Goal: Task Accomplishment & Management: Use online tool/utility

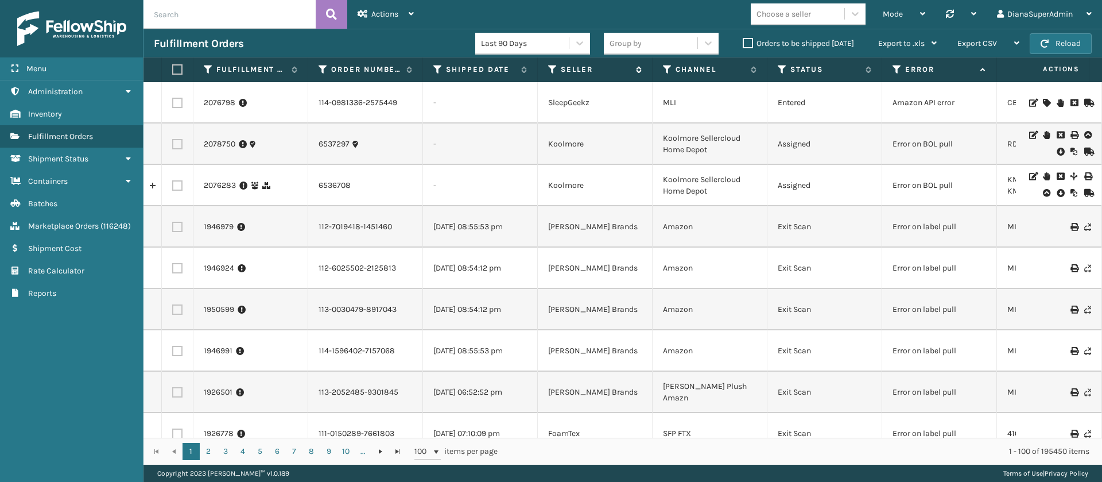
click at [552, 68] on icon at bounding box center [552, 69] width 9 height 10
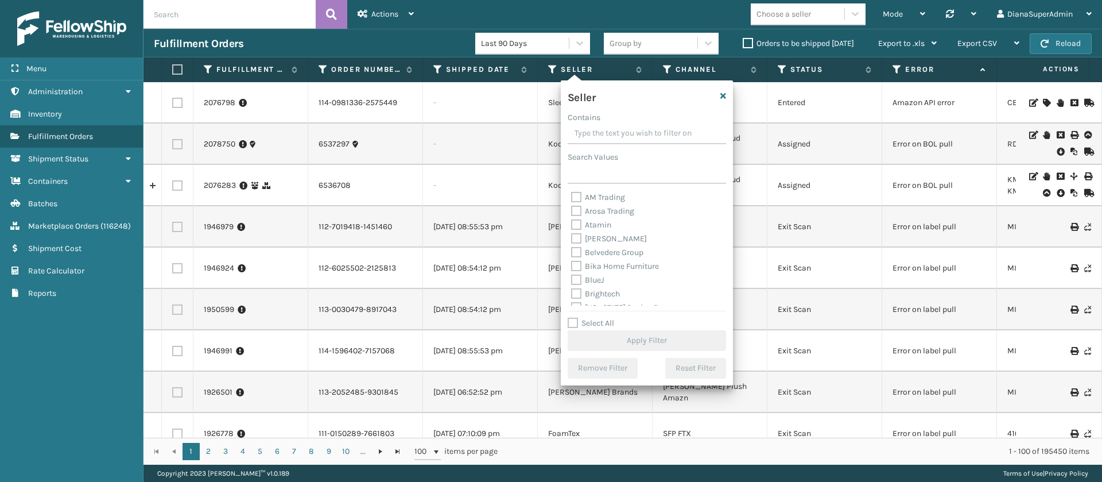
scroll to position [367, 0]
click at [575, 321] on label "Select All" at bounding box center [591, 323] width 46 height 10
click at [575, 317] on input "Select All" at bounding box center [654, 316] width 172 height 1
checkbox input "true"
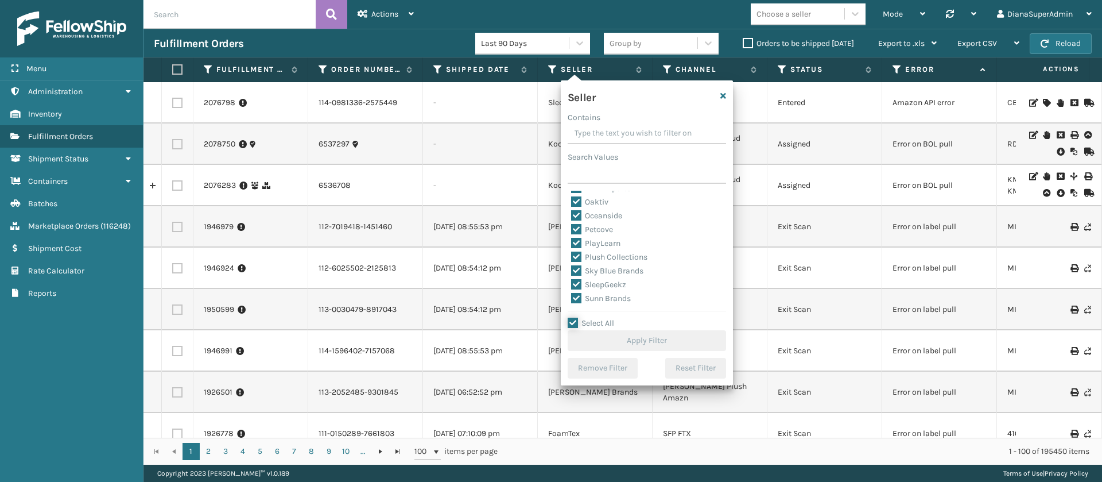
checkbox input "true"
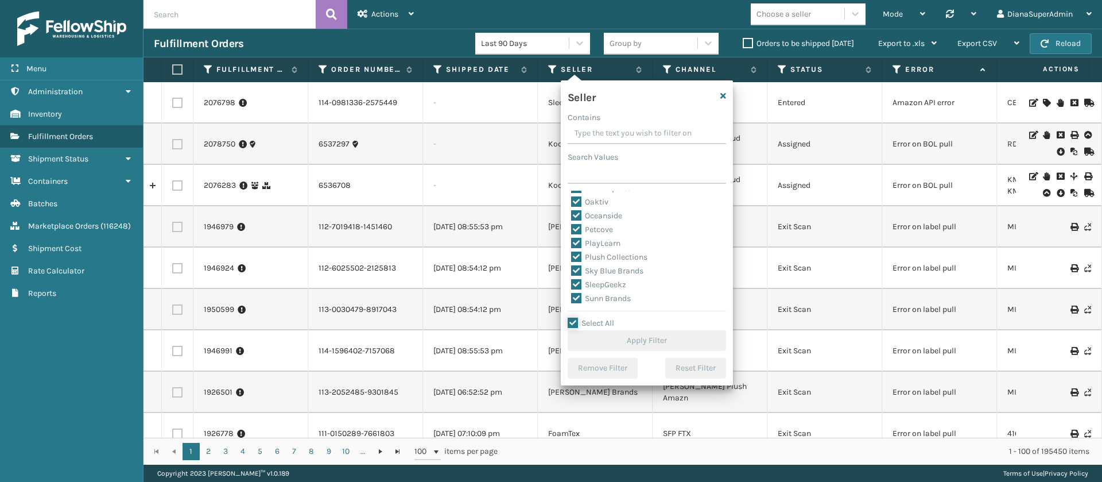
checkbox input "true"
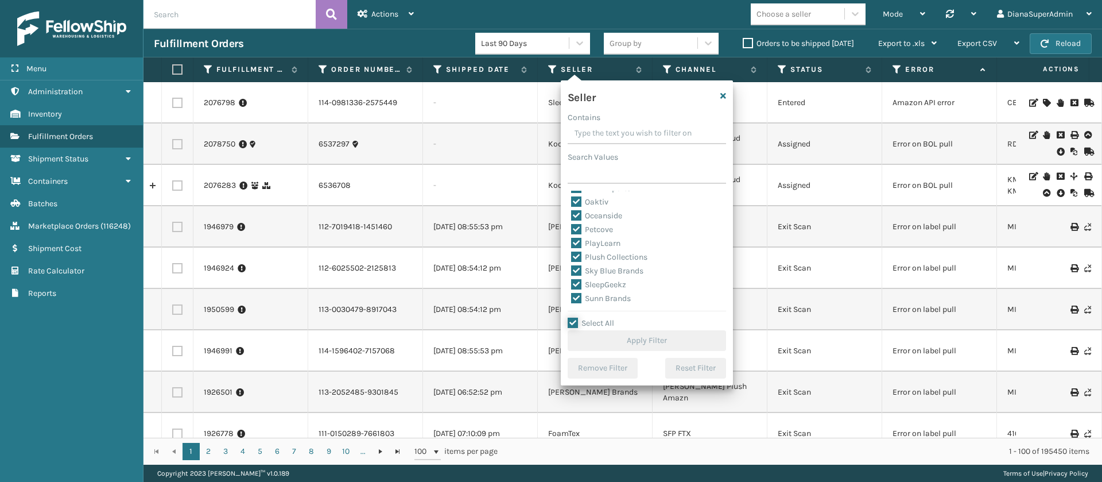
checkbox input "true"
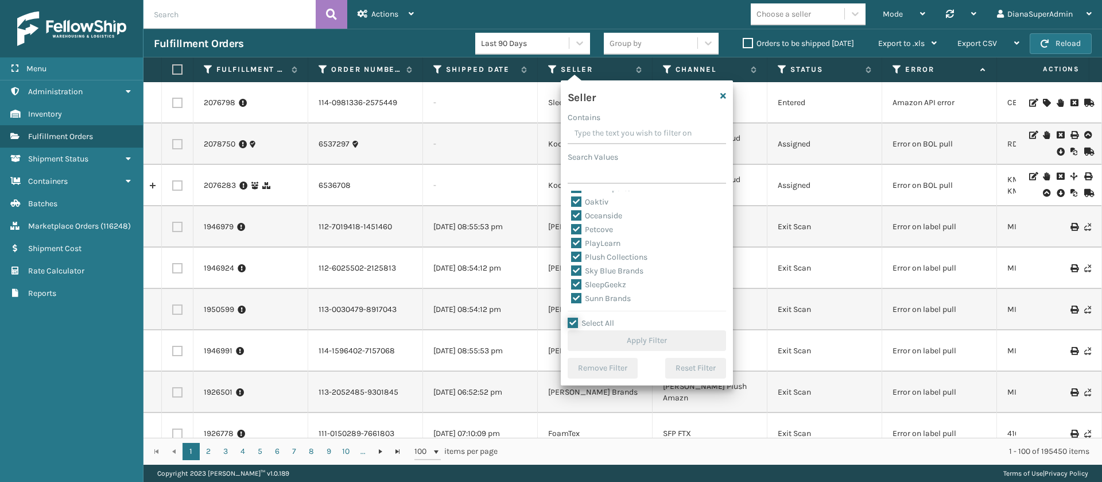
checkbox input "true"
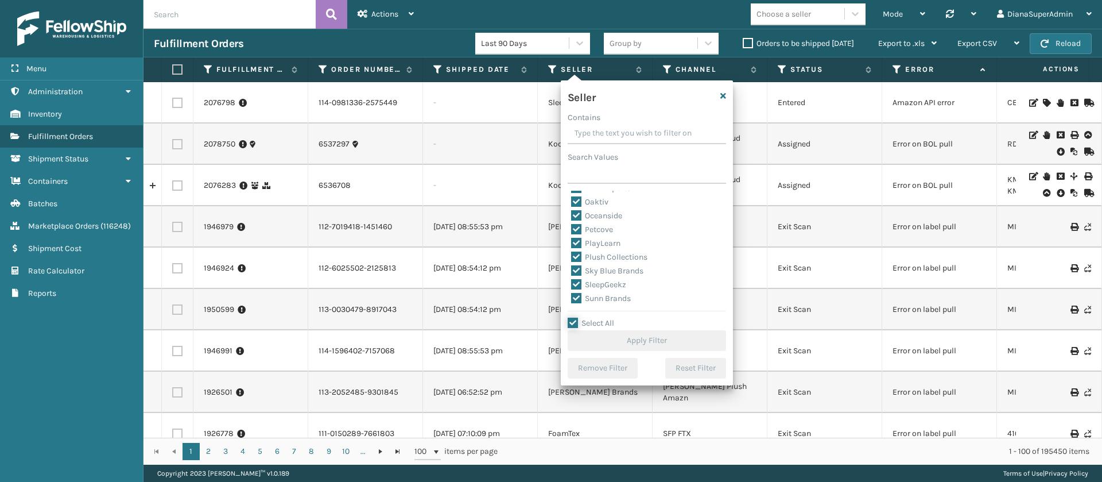
checkbox input "true"
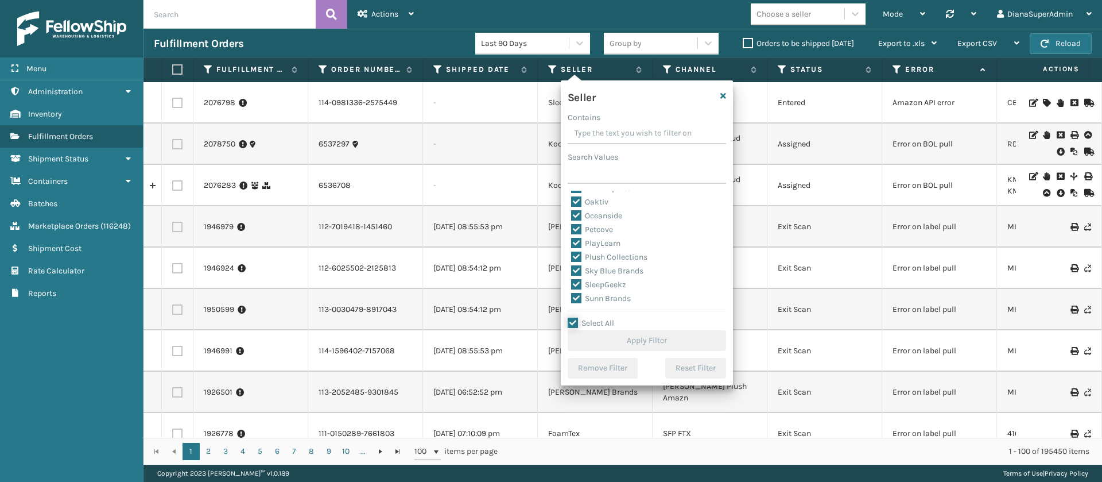
checkbox input "true"
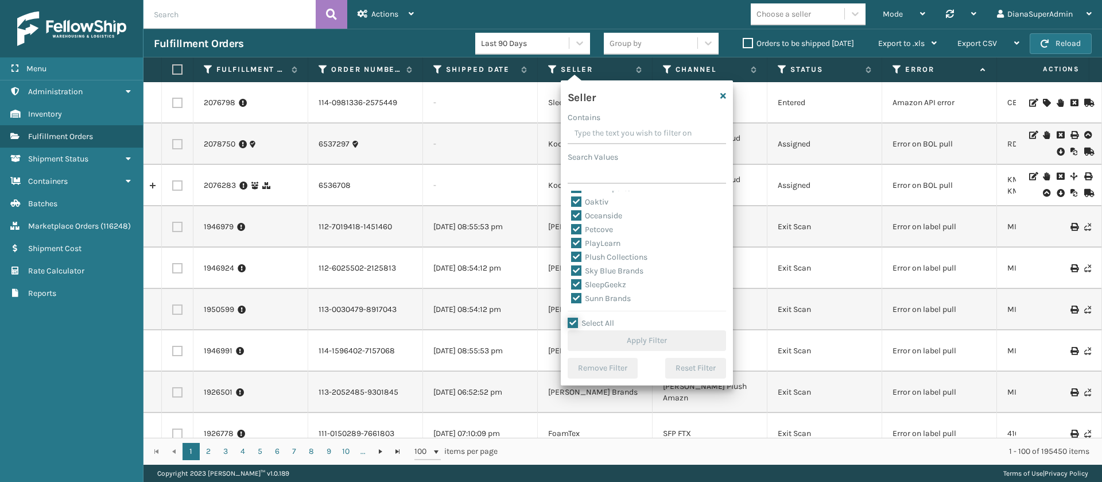
checkbox input "true"
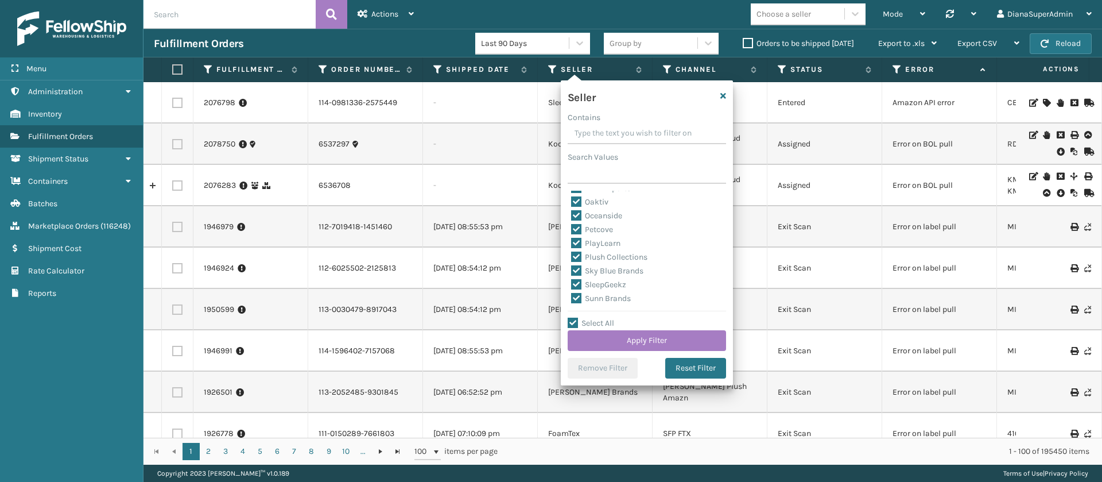
click at [581, 284] on label "SleepGeekz" at bounding box center [598, 285] width 55 height 10
click at [572, 284] on input "SleepGeekz" at bounding box center [571, 281] width 1 height 7
checkbox input "false"
click at [641, 336] on button "Apply Filter" at bounding box center [647, 340] width 158 height 21
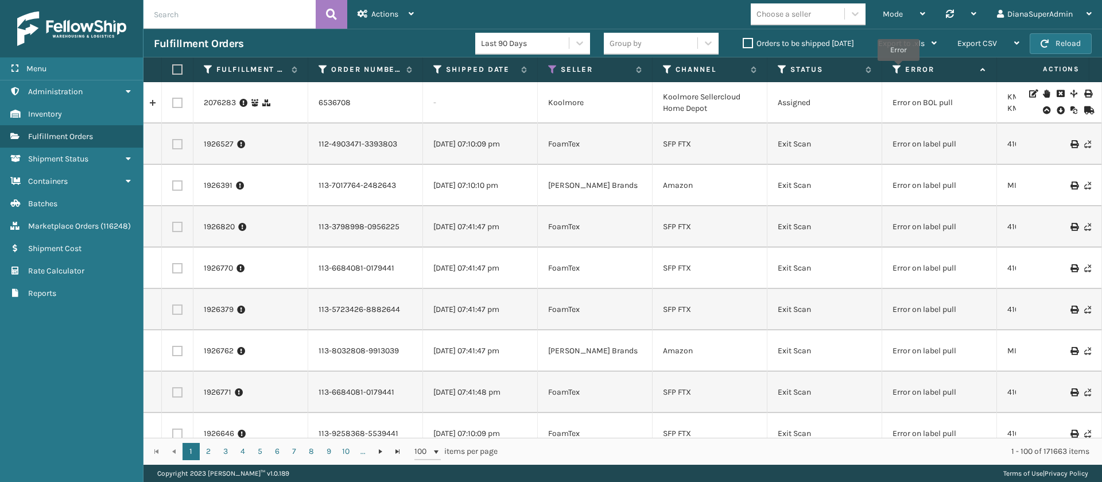
click at [898, 69] on icon at bounding box center [897, 69] width 9 height 10
click at [750, 41] on label "Orders to be shipped [DATE]" at bounding box center [798, 43] width 111 height 10
click at [743, 41] on input "Orders to be shipped [DATE]" at bounding box center [743, 40] width 1 height 7
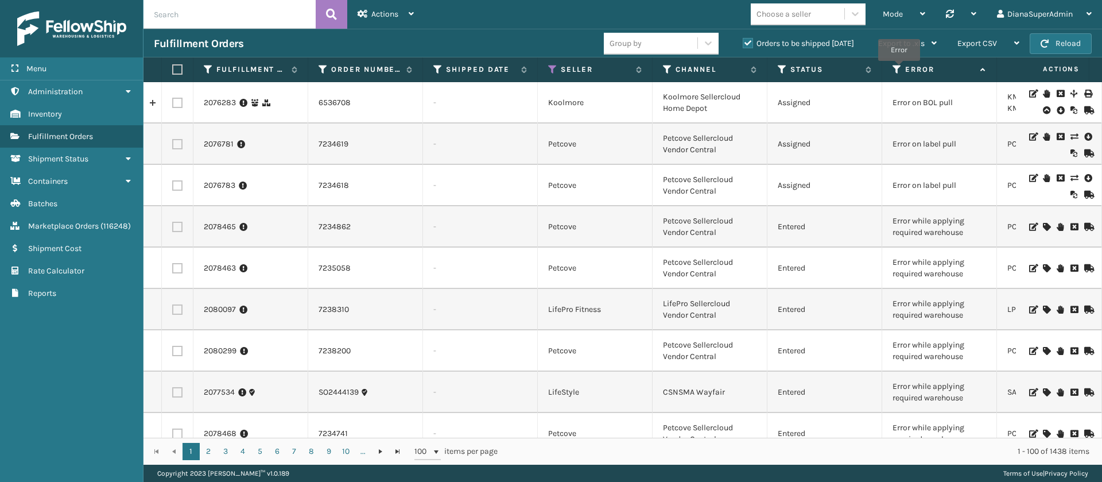
click at [899, 69] on icon at bounding box center [897, 69] width 9 height 10
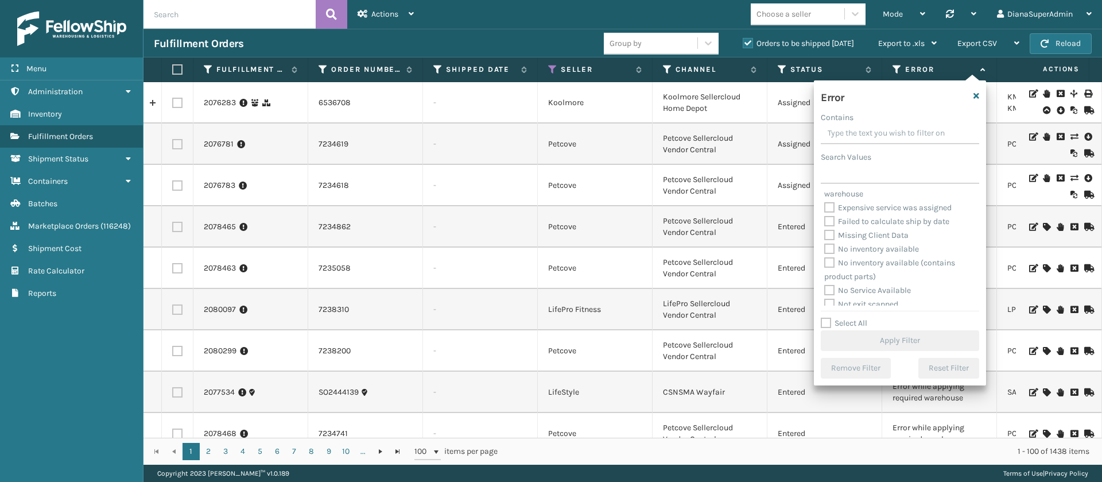
scroll to position [143, 0]
click at [829, 321] on label "Select All" at bounding box center [844, 323] width 46 height 10
click at [829, 317] on input "Select All" at bounding box center [907, 316] width 172 height 1
checkbox input "true"
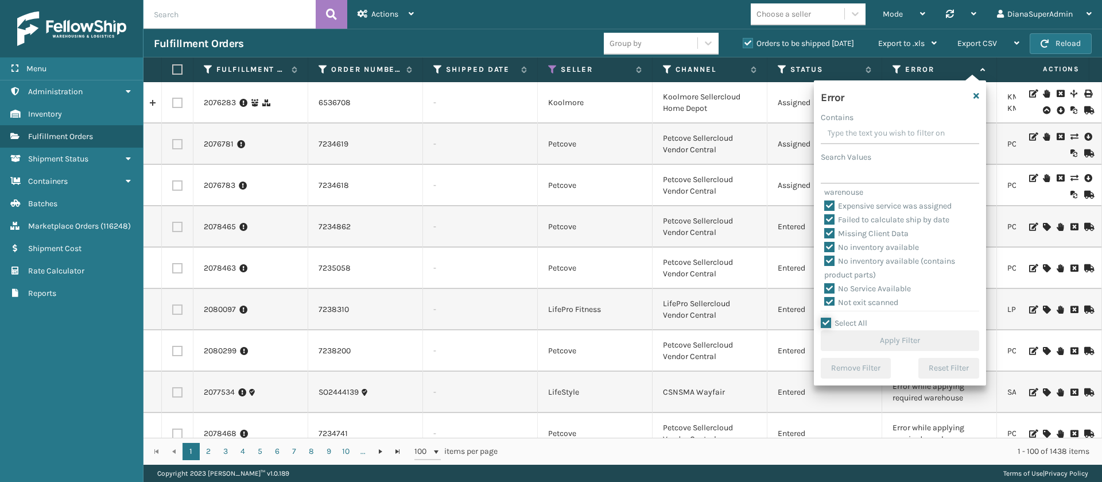
checkbox input "true"
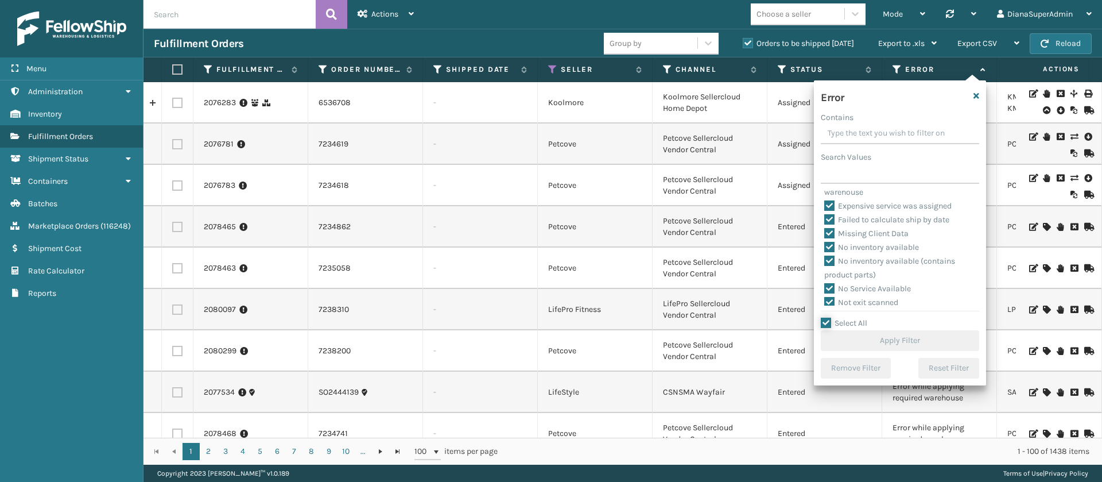
checkbox input "true"
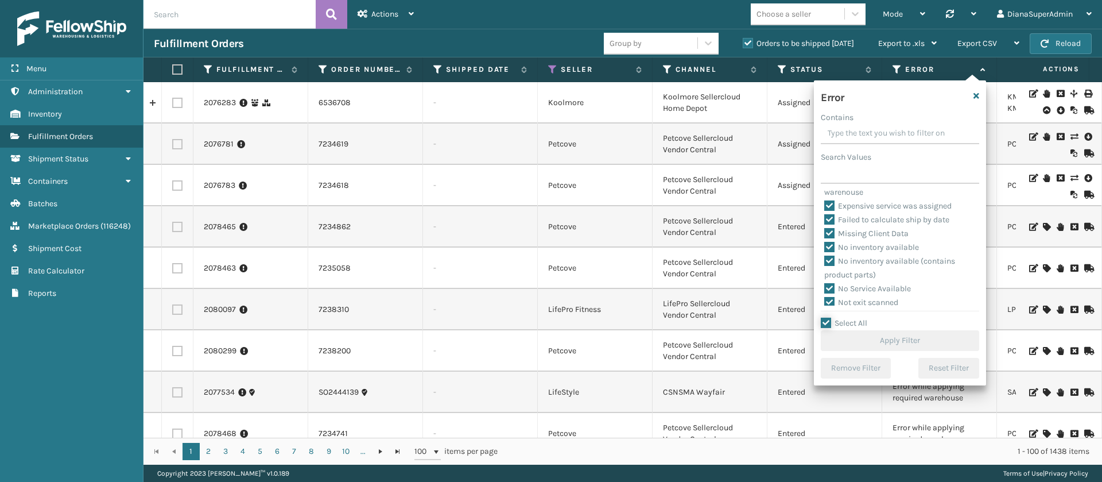
checkbox input "true"
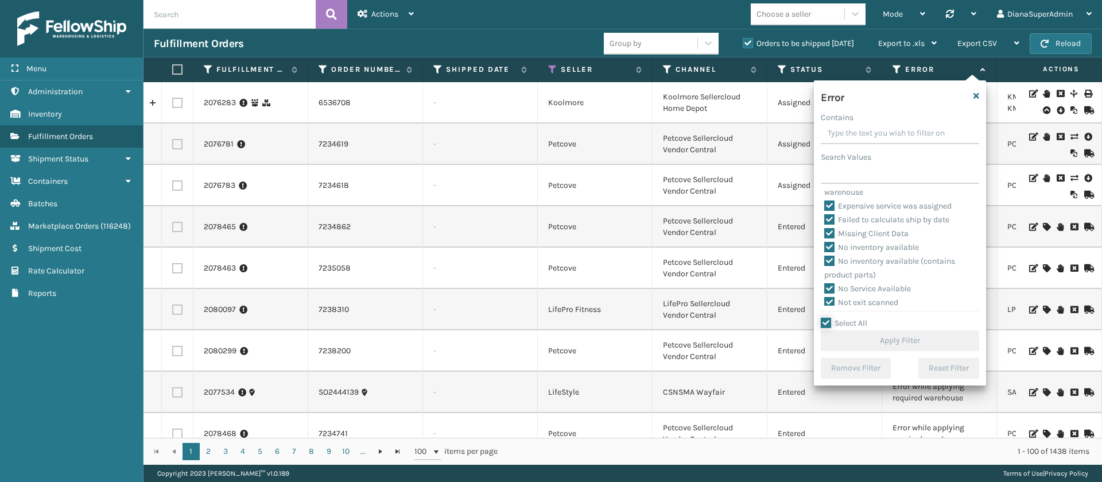
checkbox input "true"
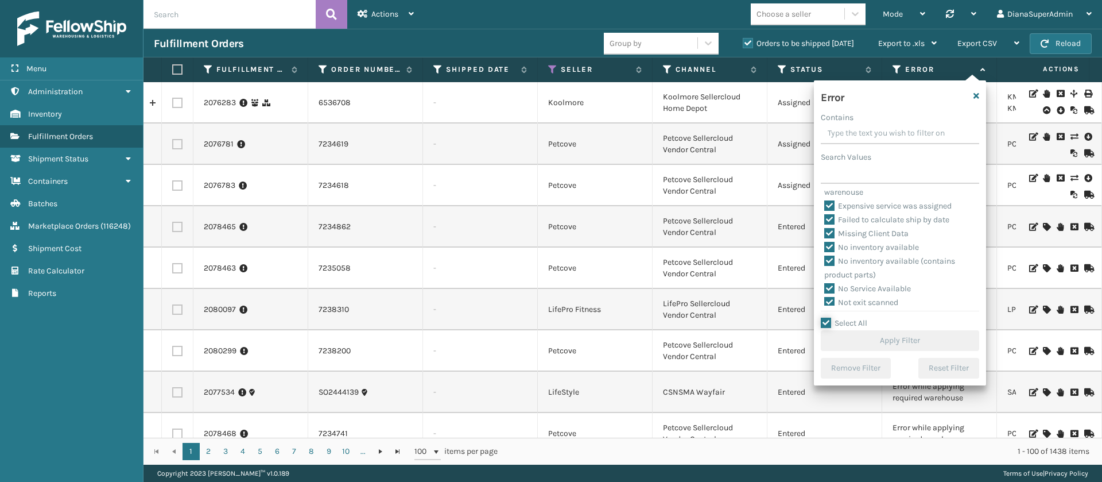
checkbox input "true"
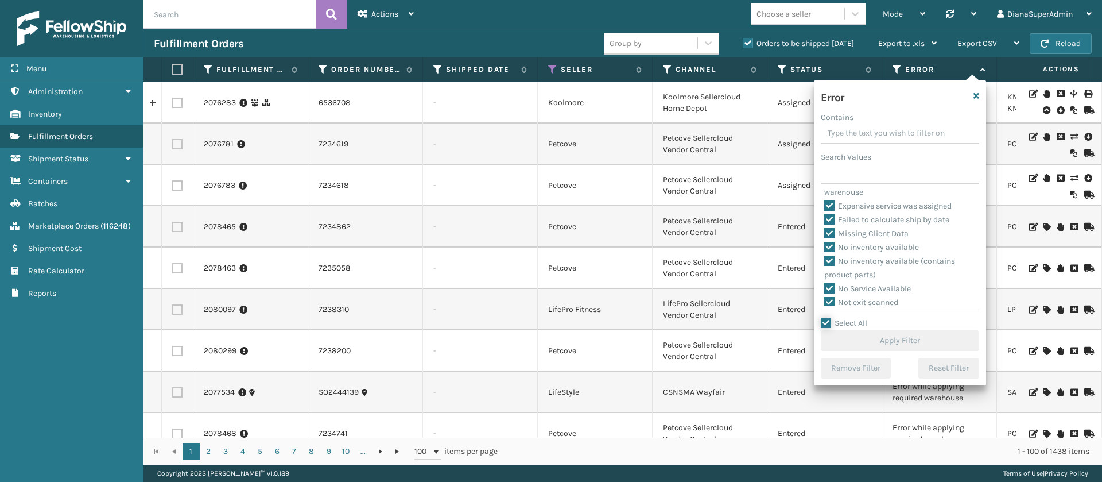
checkbox input "true"
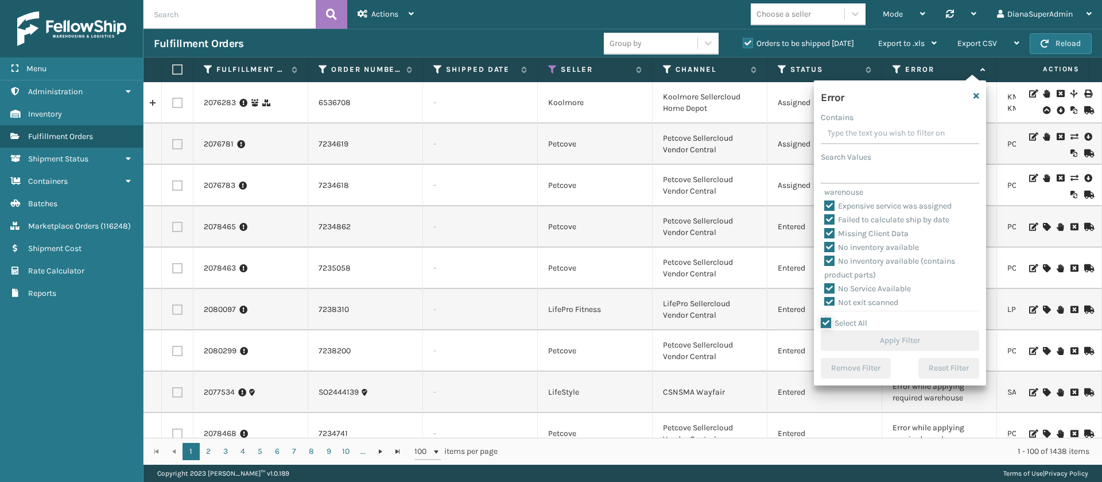
checkbox input "true"
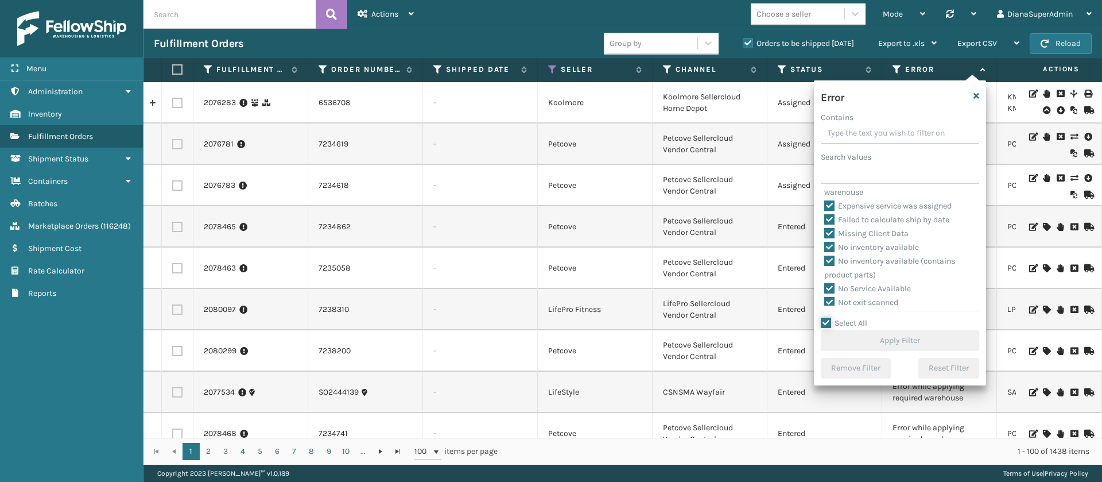
checkbox input "true"
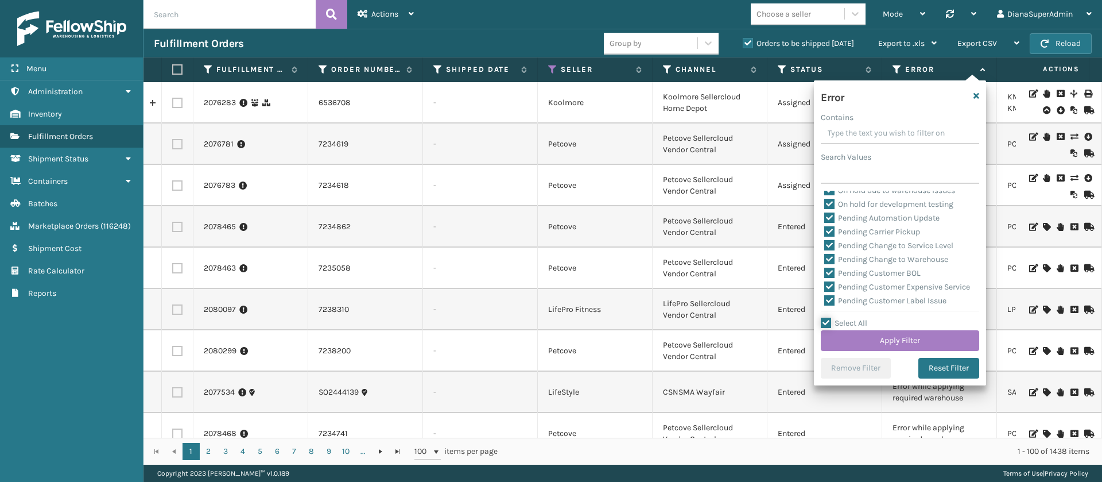
scroll to position [284, 0]
click at [832, 217] on label "Pending Automation Update" at bounding box center [881, 216] width 115 height 10
click at [825, 217] on input "Pending Automation Update" at bounding box center [824, 213] width 1 height 7
checkbox input "false"
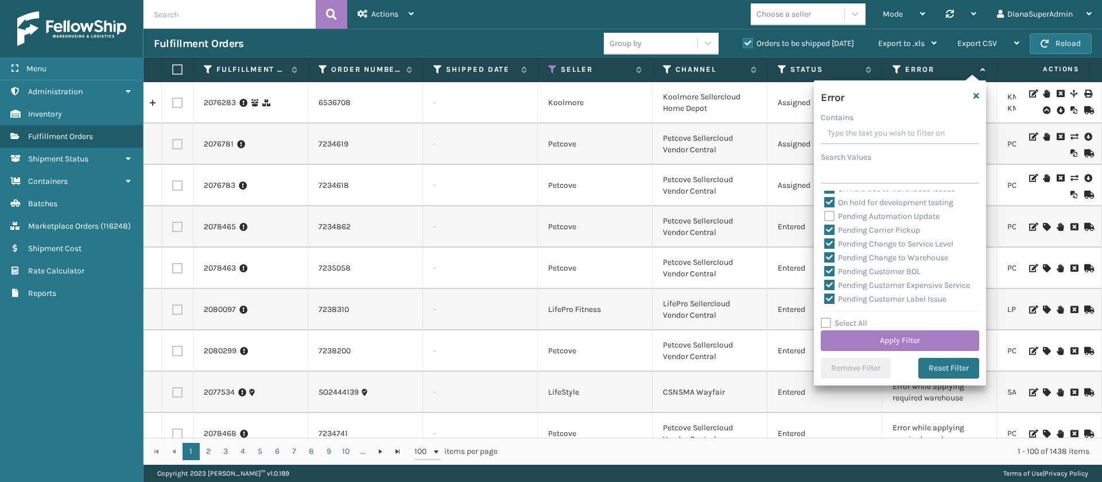
click at [832, 228] on label "Pending Carrier Pickup" at bounding box center [872, 230] width 96 height 10
click at [825, 228] on input "Pending Carrier Pickup" at bounding box center [824, 226] width 1 height 7
checkbox input "false"
click at [830, 244] on label "Pending Change to Service Level" at bounding box center [888, 244] width 129 height 10
click at [825, 244] on input "Pending Change to Service Level" at bounding box center [824, 240] width 1 height 7
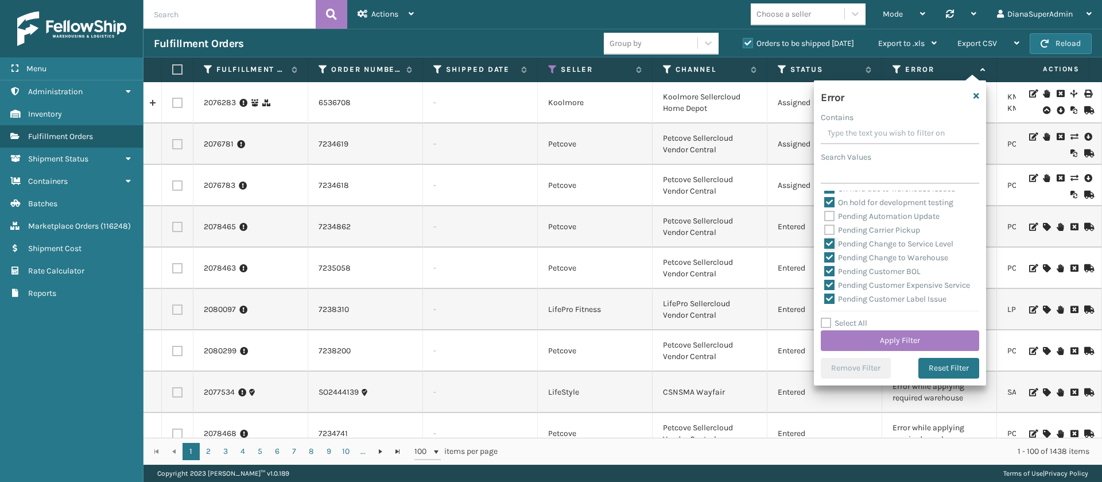
checkbox input "false"
click at [829, 259] on label "Pending Change to Warehouse" at bounding box center [886, 258] width 124 height 10
click at [825, 258] on input "Pending Change to Warehouse" at bounding box center [824, 254] width 1 height 7
checkbox input "false"
click at [829, 274] on label "Pending Customer BOL" at bounding box center [872, 271] width 96 height 10
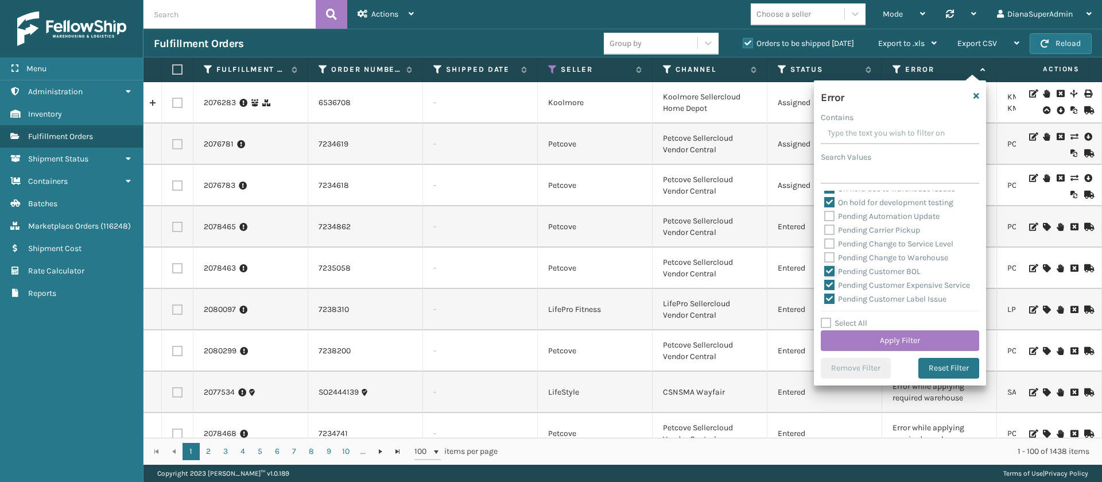
click at [825, 272] on input "Pending Customer BOL" at bounding box center [824, 268] width 1 height 7
checkbox input "false"
click at [829, 226] on label "Pending Customer Expensive Service" at bounding box center [897, 227] width 146 height 10
click at [825, 226] on input "Pending Customer Expensive Service" at bounding box center [824, 223] width 1 height 7
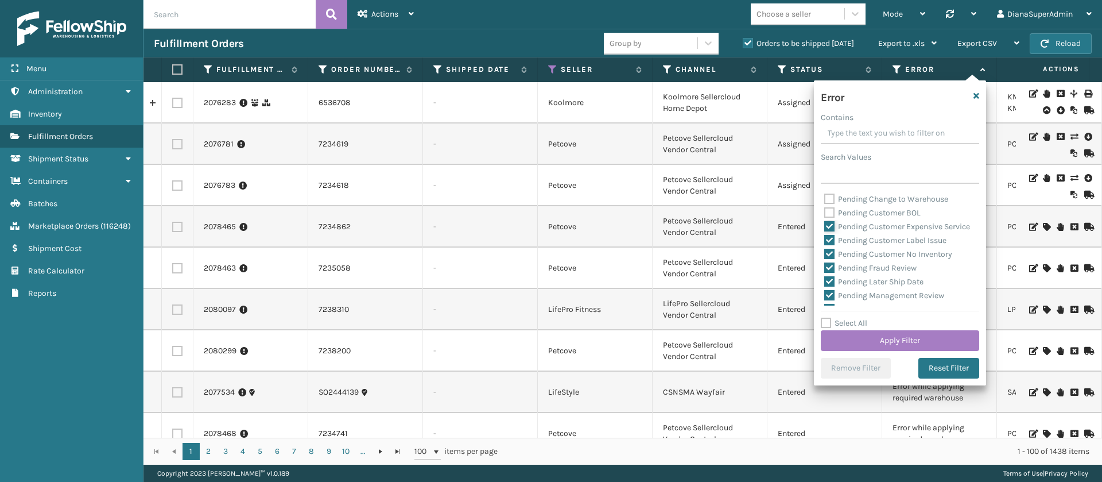
checkbox input "false"
click at [829, 245] on label "Pending Customer Label Issue" at bounding box center [885, 240] width 122 height 10
click at [825, 241] on input "Pending Customer Label Issue" at bounding box center [824, 237] width 1 height 7
checkbox input "false"
click at [829, 259] on label "Pending Customer No Inventory" at bounding box center [888, 254] width 128 height 10
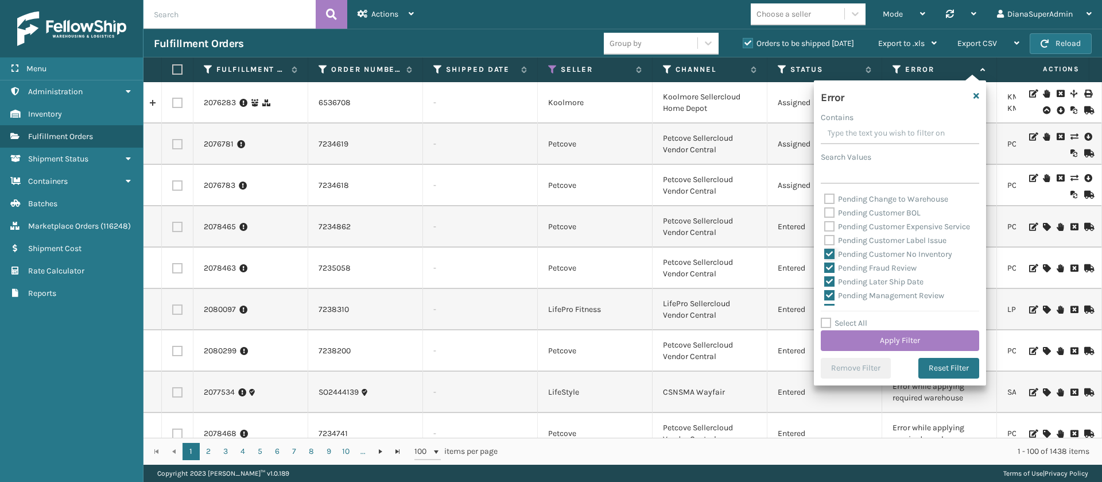
click at [825, 255] on input "Pending Customer No Inventory" at bounding box center [824, 250] width 1 height 7
checkbox input "false"
click at [830, 273] on label "Pending Fraud Review" at bounding box center [870, 268] width 92 height 10
click at [825, 269] on input "Pending Fraud Review" at bounding box center [824, 264] width 1 height 7
checkbox input "false"
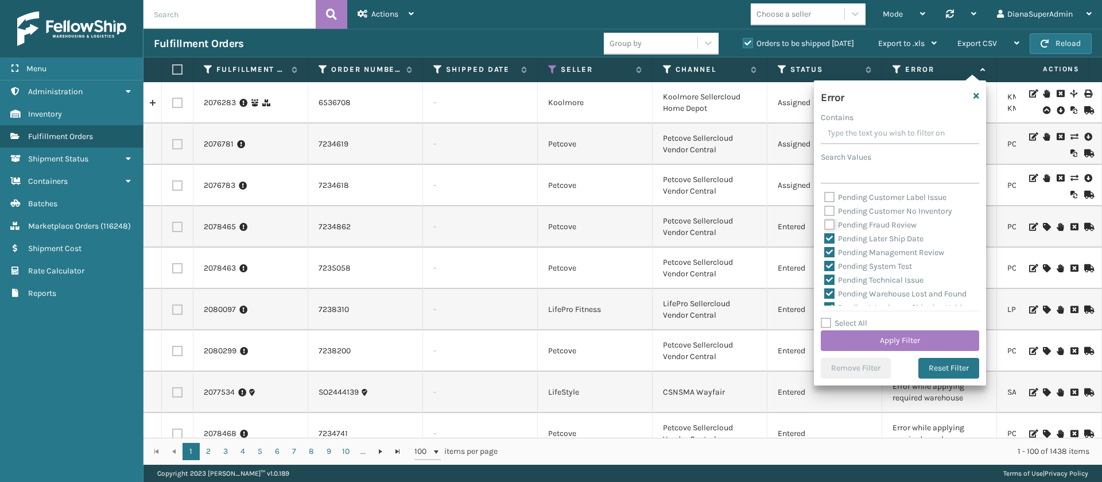
scroll to position [403, 0]
click at [830, 226] on label "Pending Later Ship Date" at bounding box center [873, 221] width 99 height 10
click at [825, 222] on input "Pending Later Ship Date" at bounding box center [824, 218] width 1 height 7
checkbox input "false"
click at [830, 240] on label "Pending Management Review" at bounding box center [884, 235] width 120 height 10
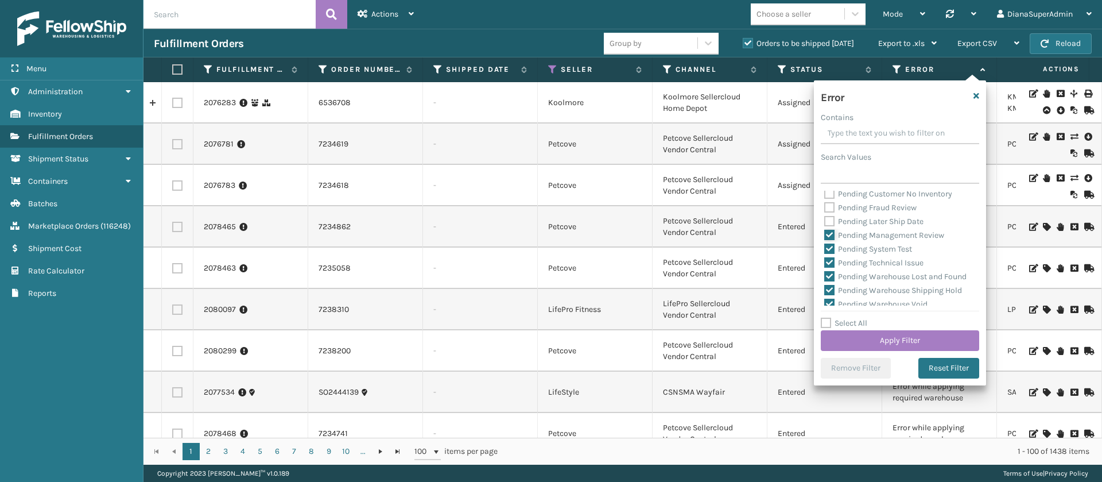
click at [825, 236] on input "Pending Management Review" at bounding box center [824, 231] width 1 height 7
checkbox input "false"
click at [829, 254] on label "Pending System Test" at bounding box center [868, 249] width 88 height 10
click at [825, 250] on input "Pending System Test" at bounding box center [824, 245] width 1 height 7
checkbox input "false"
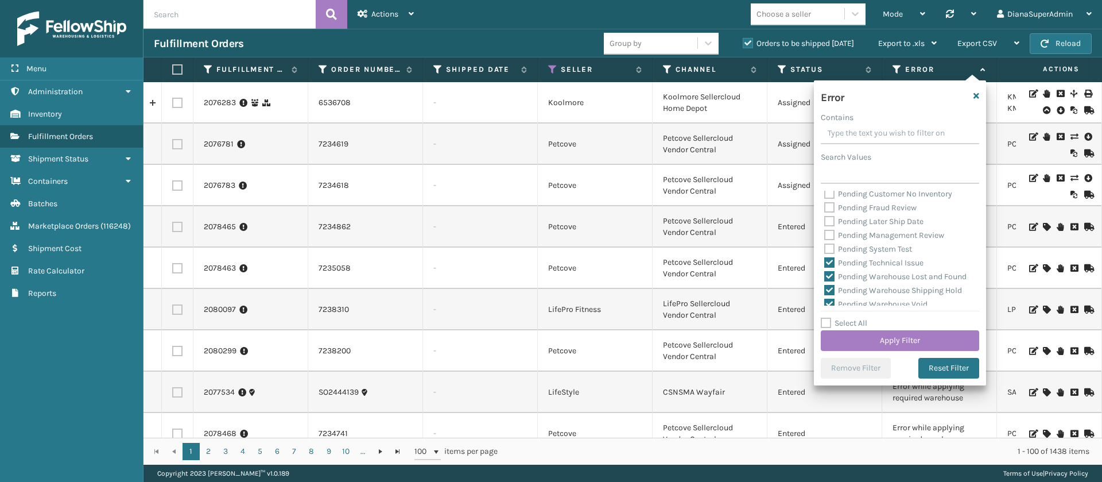
click at [829, 267] on label "Pending Technical Issue" at bounding box center [873, 263] width 99 height 10
click at [825, 263] on input "Pending Technical Issue" at bounding box center [824, 259] width 1 height 7
checkbox input "false"
click at [829, 270] on div "Pending Technical Issue" at bounding box center [900, 263] width 152 height 14
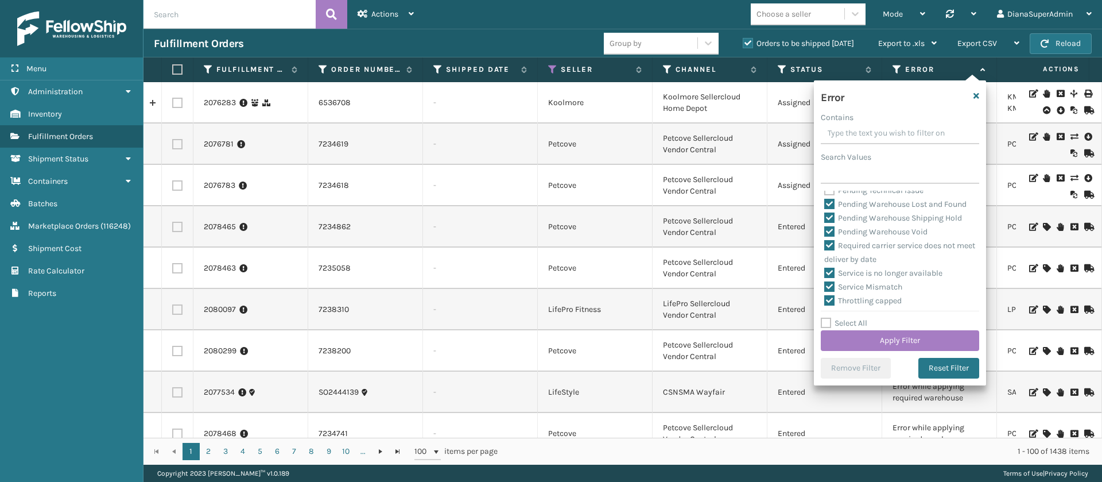
click at [835, 209] on label "Pending Warehouse Lost and Found" at bounding box center [895, 204] width 142 height 10
click at [825, 205] on input "Pending Warehouse Lost and Found" at bounding box center [824, 200] width 1 height 7
checkbox input "false"
click at [832, 225] on div "Pending Warehouse Shipping Hold" at bounding box center [900, 218] width 152 height 14
click at [832, 223] on label "Pending Warehouse Shipping Hold" at bounding box center [893, 218] width 138 height 10
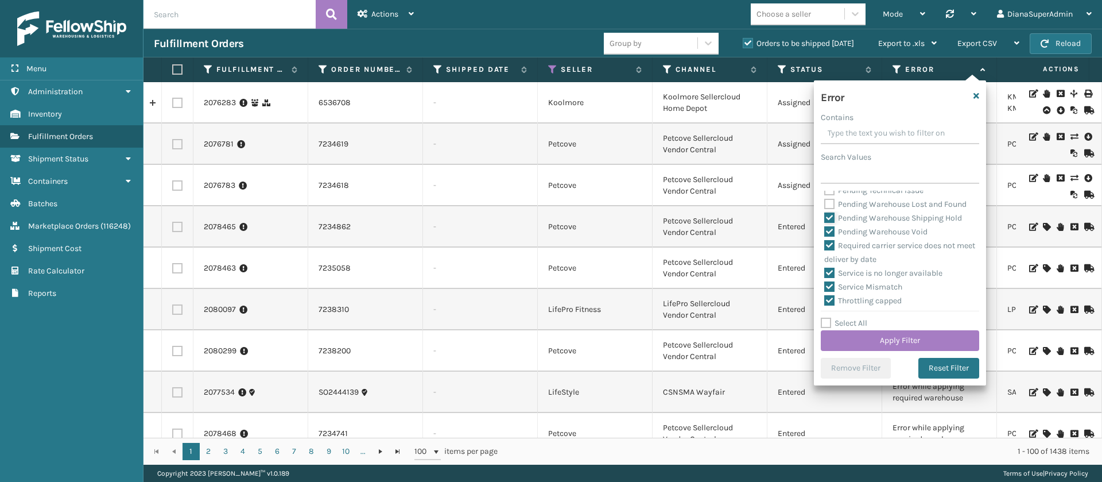
click at [825, 219] on input "Pending Warehouse Shipping Hold" at bounding box center [824, 214] width 1 height 7
checkbox input "false"
click at [832, 236] on label "Pending Warehouse Void" at bounding box center [875, 232] width 103 height 10
click at [825, 232] on input "Pending Warehouse Void" at bounding box center [824, 228] width 1 height 7
click at [832, 236] on label "Pending Warehouse Void" at bounding box center [875, 232] width 103 height 10
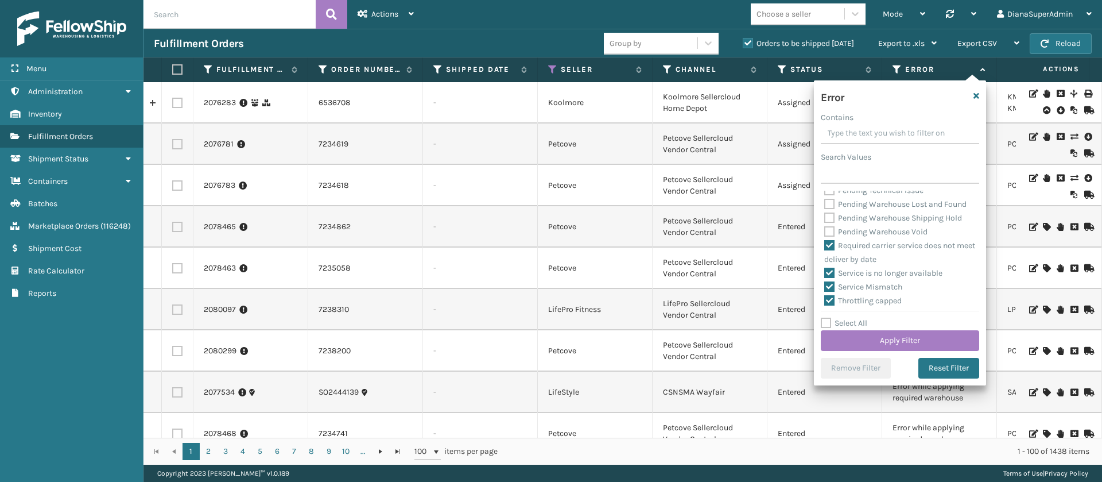
click at [825, 232] on input "Pending Warehouse Void" at bounding box center [824, 228] width 1 height 7
checkbox input "true"
click at [868, 337] on button "Apply Filter" at bounding box center [900, 340] width 158 height 21
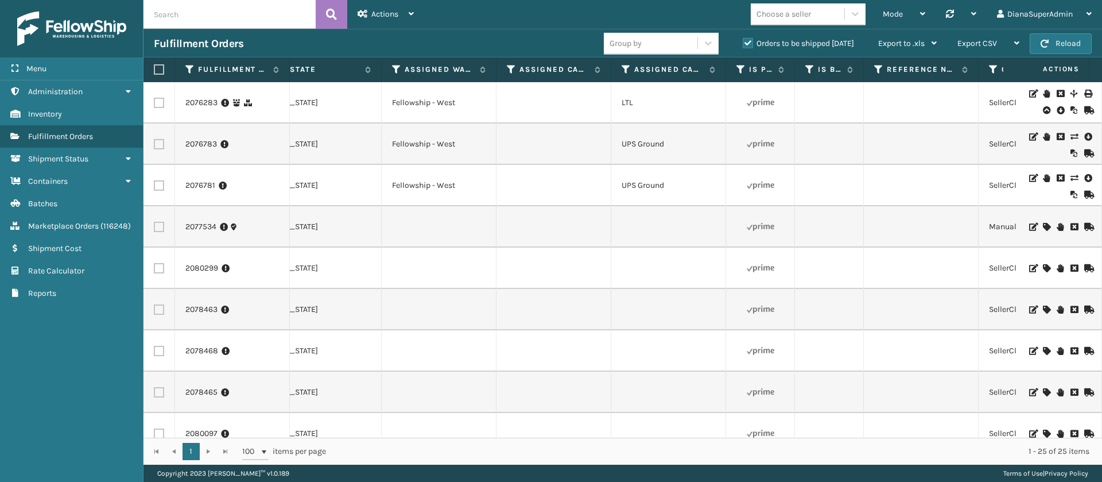
scroll to position [0, 1076]
click at [738, 71] on icon at bounding box center [739, 69] width 9 height 10
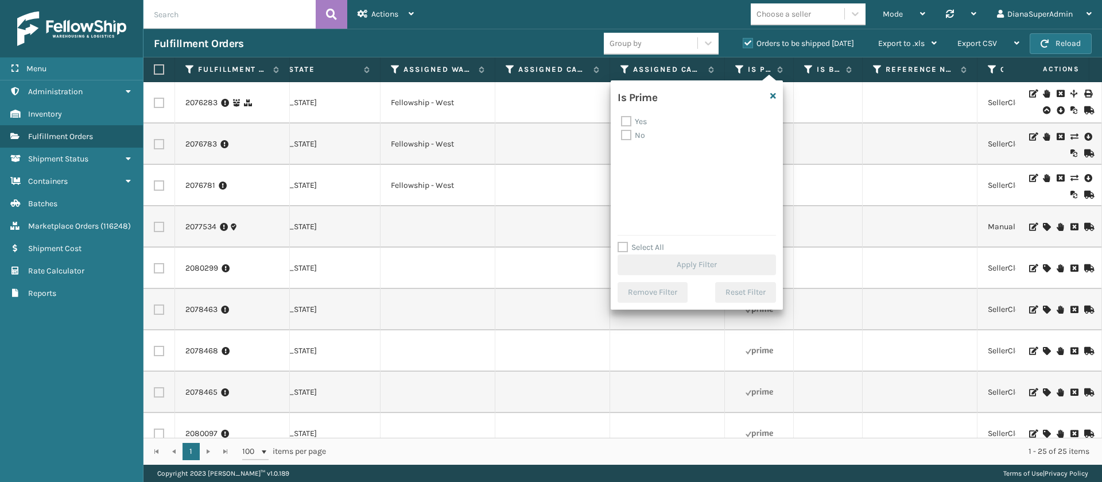
click at [630, 133] on label "No" at bounding box center [633, 135] width 24 height 10
click at [622, 133] on input "No" at bounding box center [621, 132] width 1 height 7
checkbox input "true"
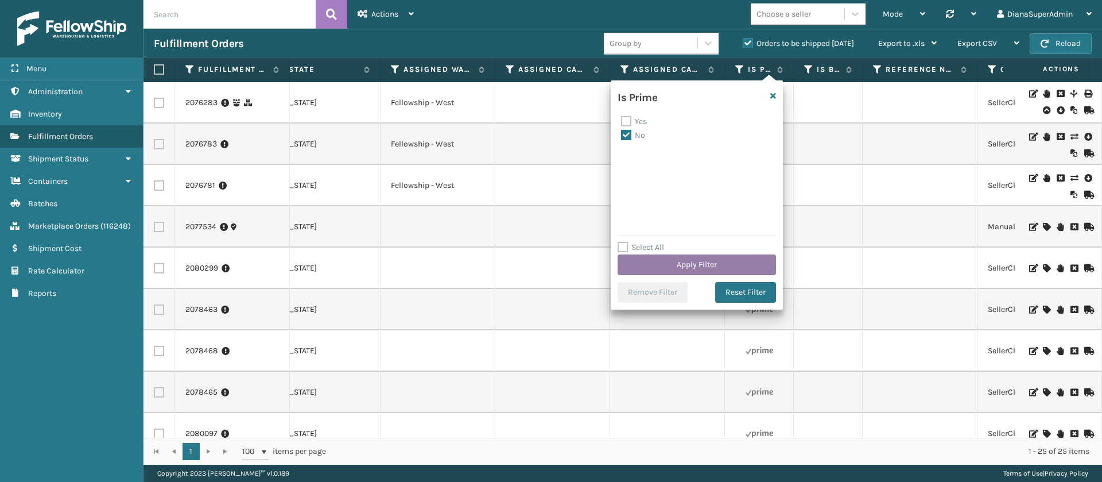
click at [694, 258] on button "Apply Filter" at bounding box center [697, 264] width 158 height 21
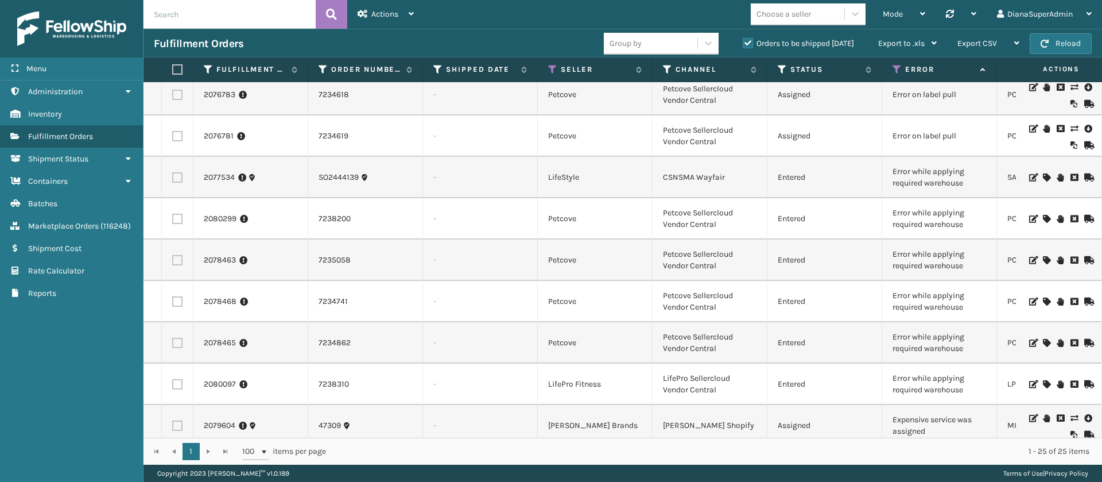
scroll to position [51, 0]
click at [1043, 177] on icon at bounding box center [1046, 176] width 7 height 8
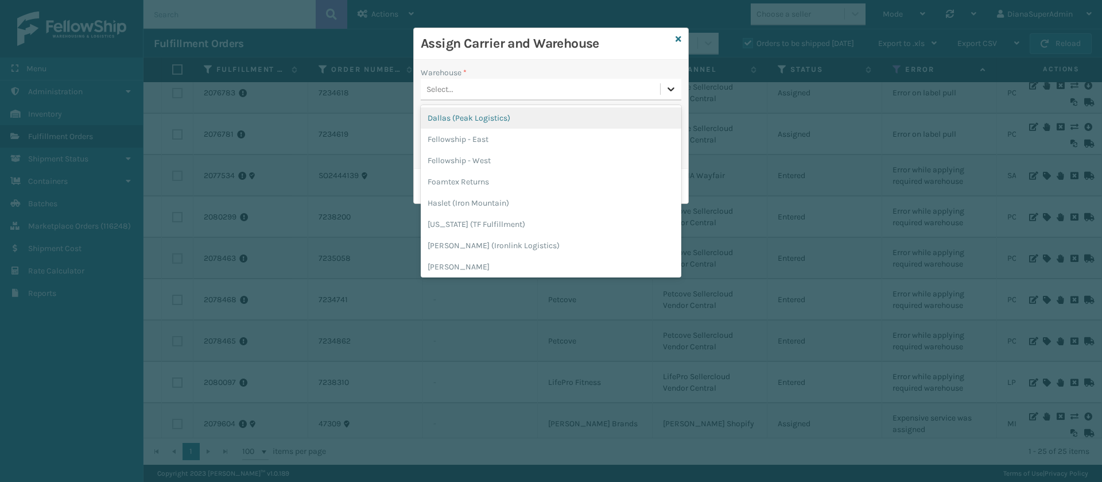
click at [673, 83] on icon at bounding box center [670, 88] width 11 height 11
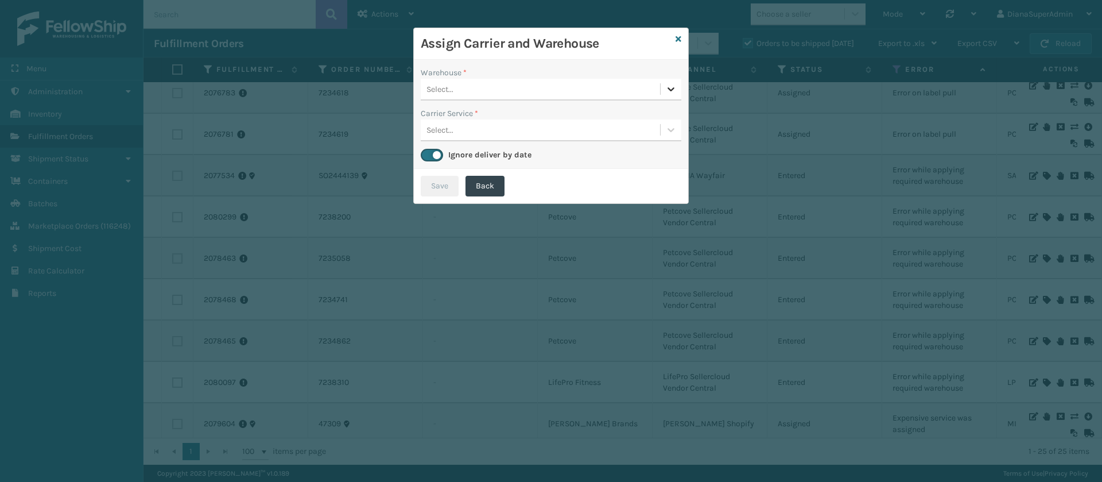
click at [673, 83] on icon at bounding box center [670, 88] width 11 height 11
click at [680, 33] on link at bounding box center [679, 39] width 6 height 12
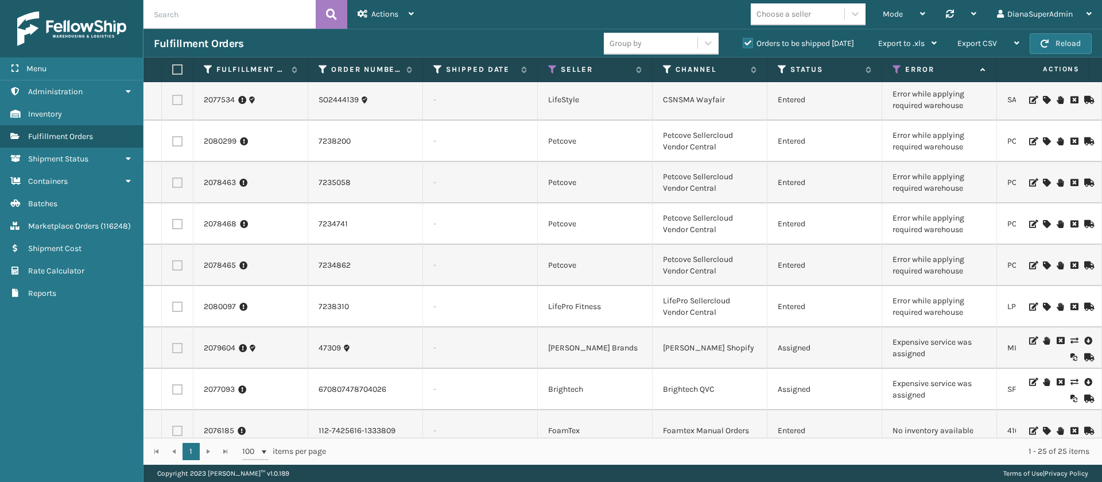
scroll to position [131, 0]
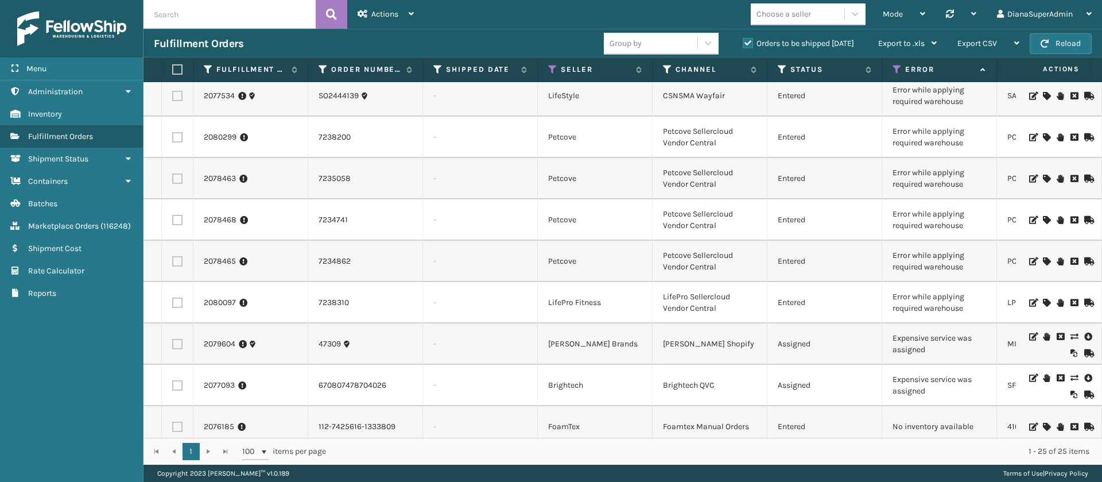
click at [1043, 304] on icon at bounding box center [1046, 302] width 7 height 8
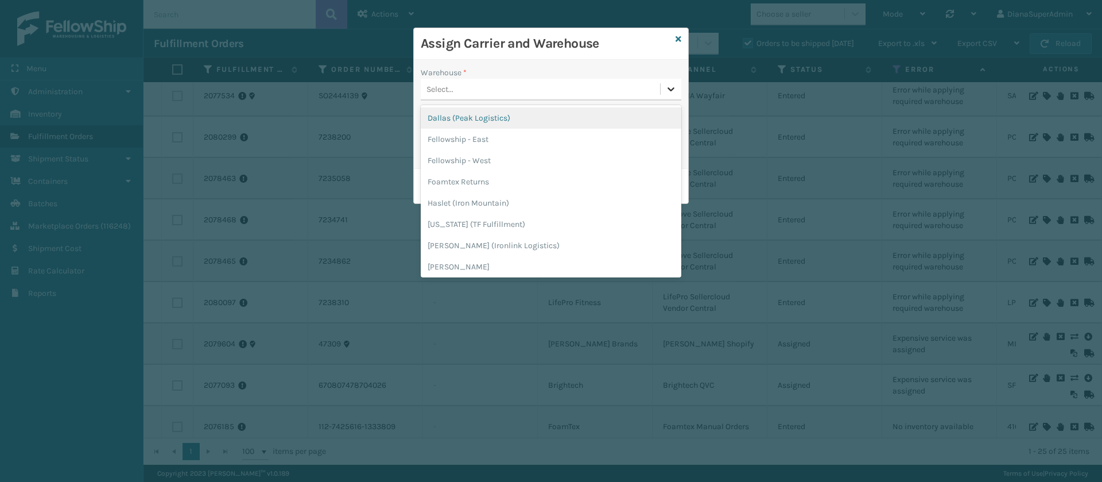
click at [670, 87] on icon at bounding box center [670, 88] width 11 height 11
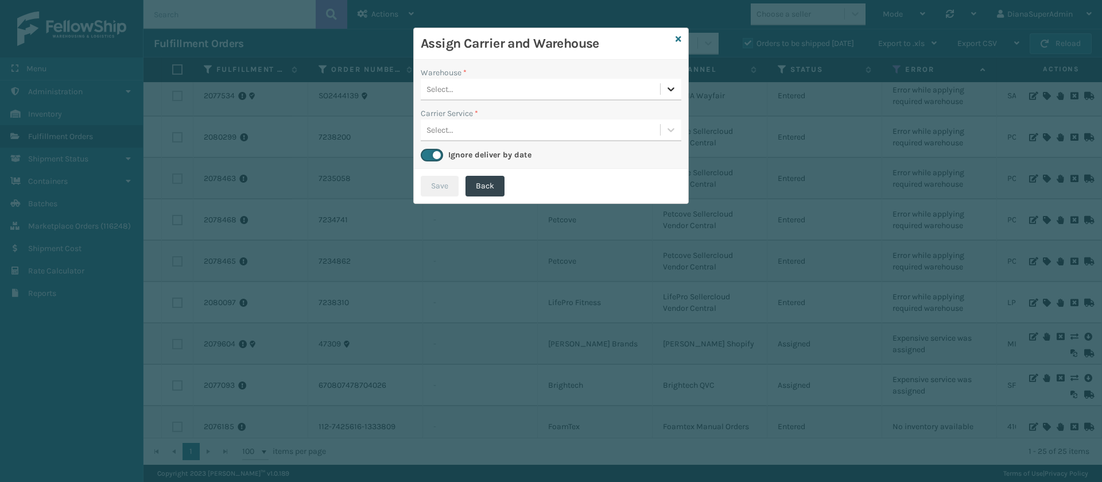
click at [670, 87] on icon at bounding box center [670, 88] width 11 height 11
click at [676, 41] on icon at bounding box center [679, 39] width 6 height 8
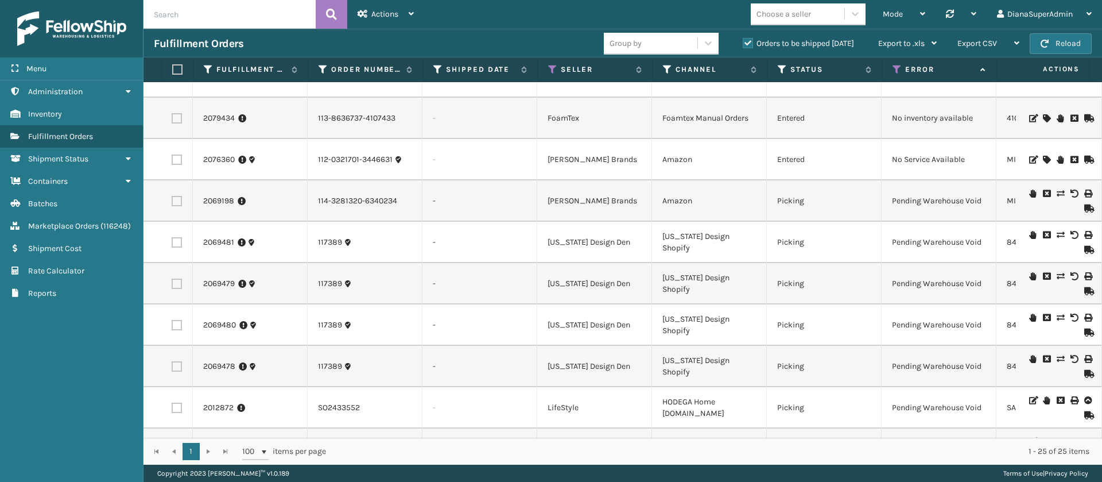
scroll to position [0, 1]
click at [894, 72] on icon at bounding box center [895, 69] width 9 height 10
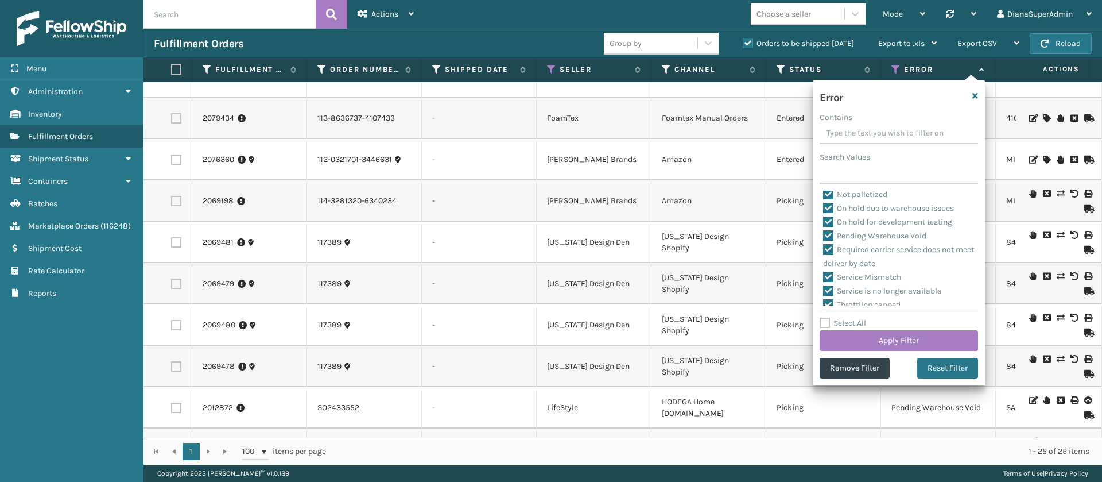
scroll to position [270, 0]
click at [826, 228] on label "Pending Warehouse Void" at bounding box center [874, 231] width 103 height 10
click at [824, 228] on input "Pending Warehouse Void" at bounding box center [823, 227] width 1 height 7
checkbox input "false"
click at [887, 339] on button "Apply Filter" at bounding box center [899, 340] width 158 height 21
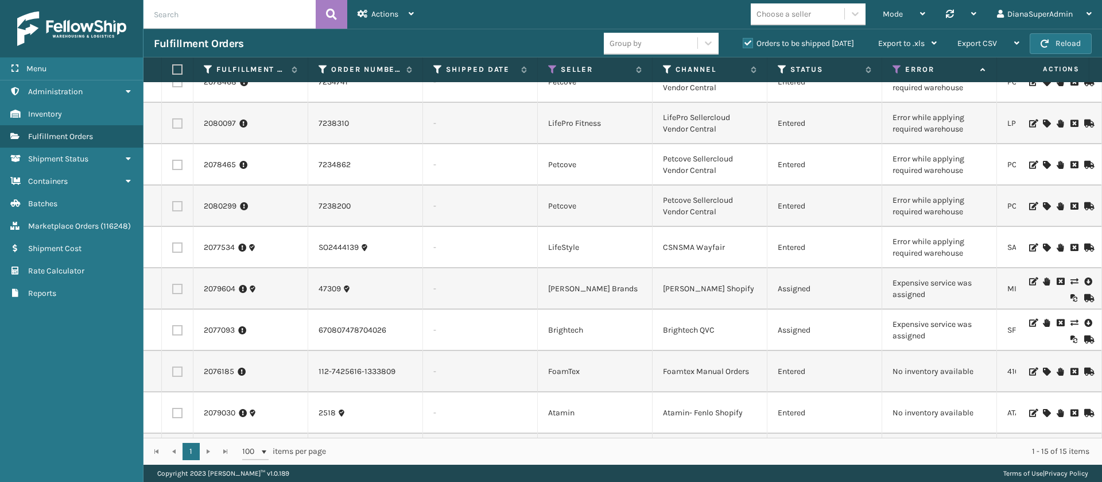
scroll to position [186, 298]
click at [1070, 277] on icon at bounding box center [1073, 281] width 7 height 8
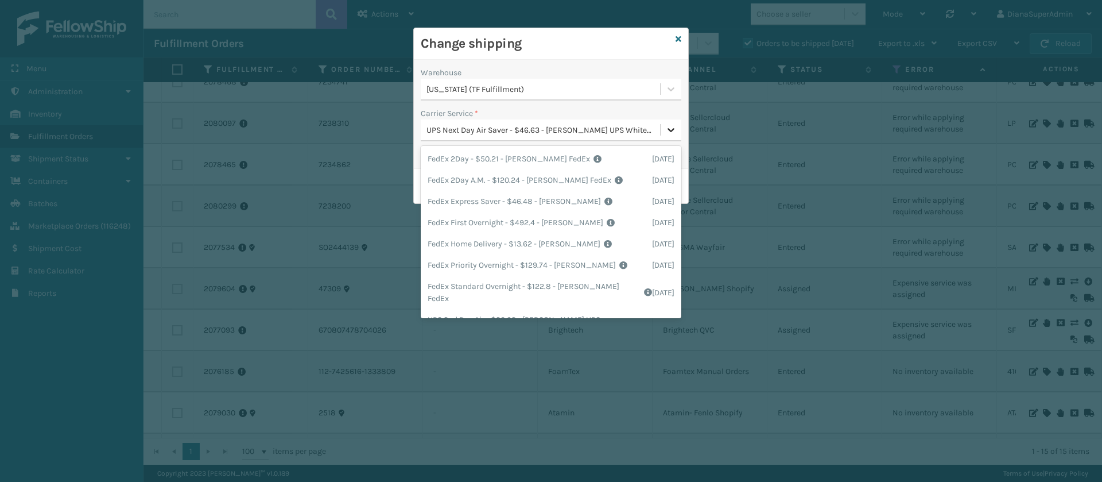
click at [674, 128] on icon at bounding box center [671, 130] width 7 height 4
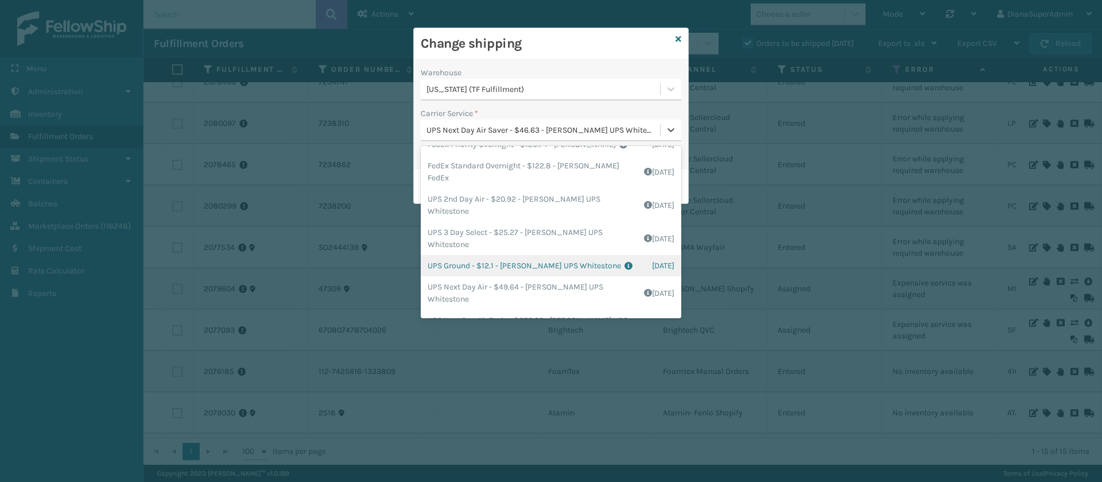
click at [465, 261] on div "UPS Ground - $12.1 - [PERSON_NAME] UPS Whitestone Shipping Cost $10.08 Surplus …" at bounding box center [551, 265] width 261 height 21
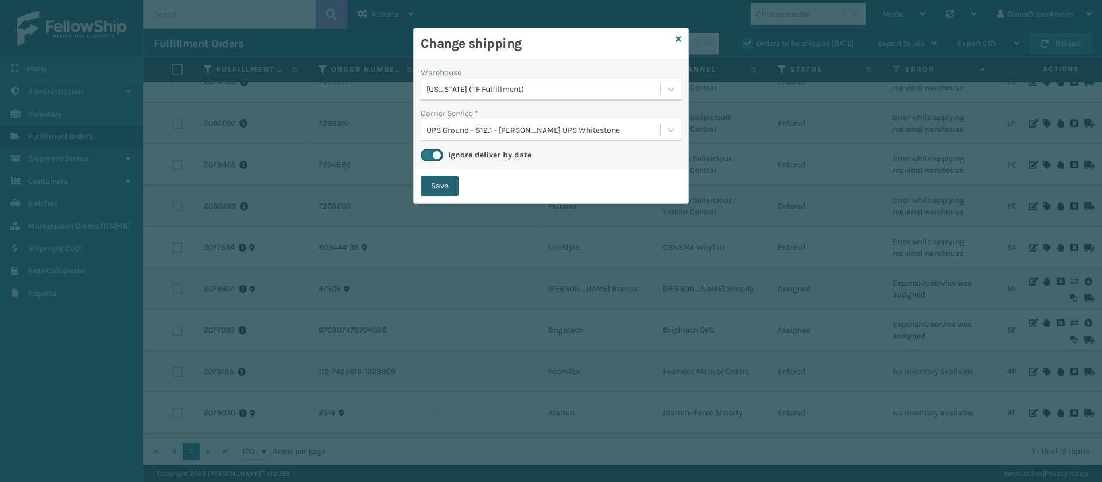
click at [445, 192] on button "Save" at bounding box center [440, 186] width 38 height 21
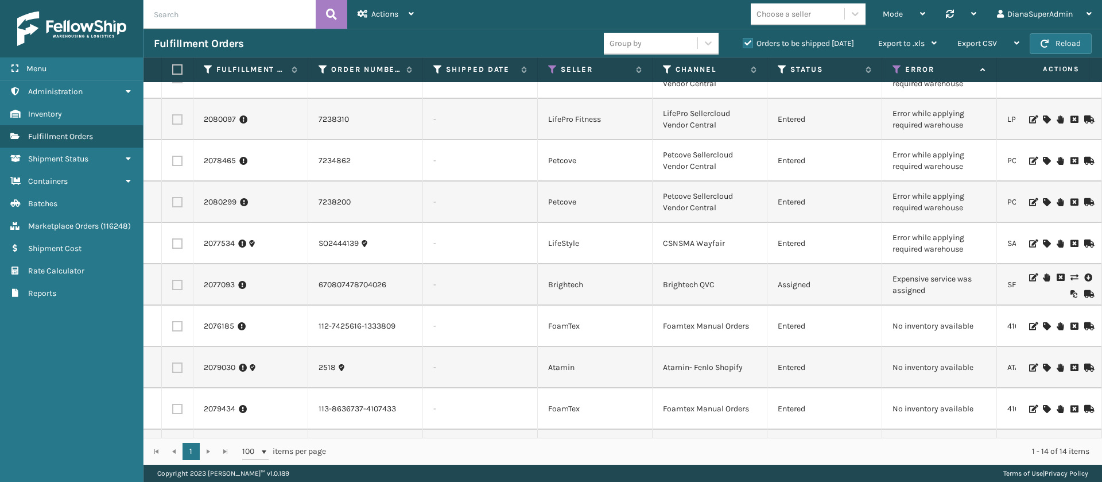
click at [1070, 276] on icon at bounding box center [1073, 277] width 7 height 8
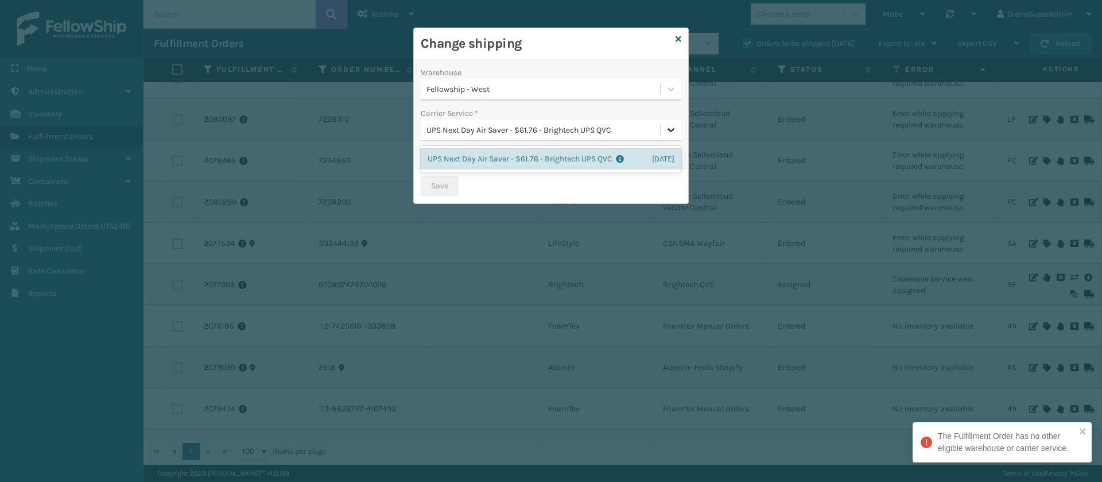
click at [673, 130] on icon at bounding box center [671, 130] width 7 height 4
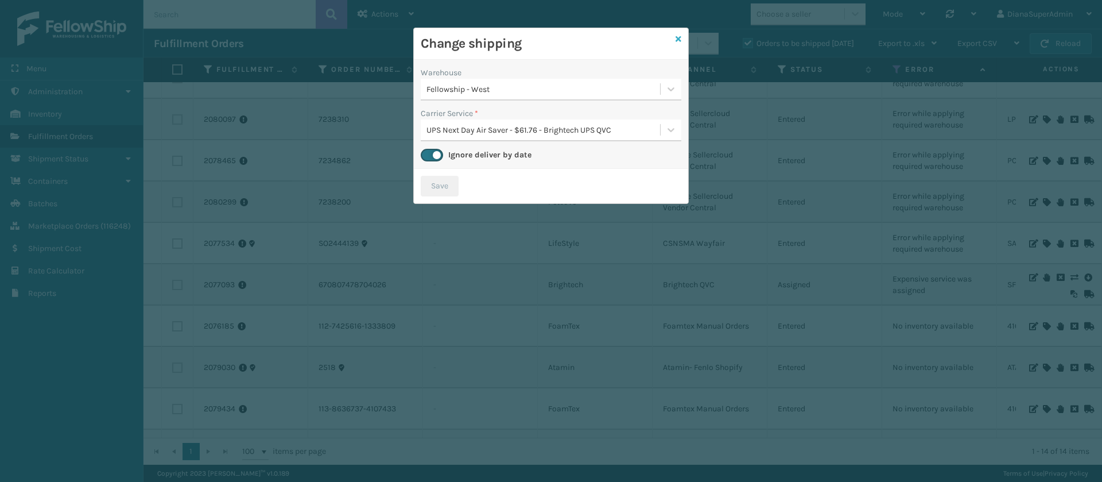
click at [678, 38] on icon at bounding box center [679, 39] width 6 height 8
